Goal: Transaction & Acquisition: Purchase product/service

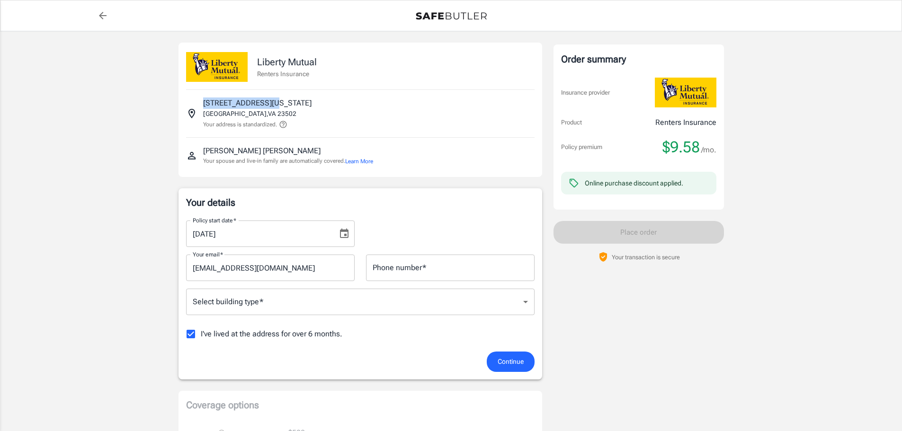
drag, startPoint x: 203, startPoint y: 102, endPoint x: 271, endPoint y: 113, distance: 69.1
click at [271, 113] on div "5535 E VIRGINIA BEACH BLVD 115 NORFOLK , VA 23502 Your address is standardized." at bounding box center [257, 114] width 108 height 32
click at [93, 9] on div at bounding box center [451, 15] width 727 height 30
click at [100, 14] on icon "back to quotes" at bounding box center [102, 15] width 11 height 11
